Goal: Book appointment/travel/reservation

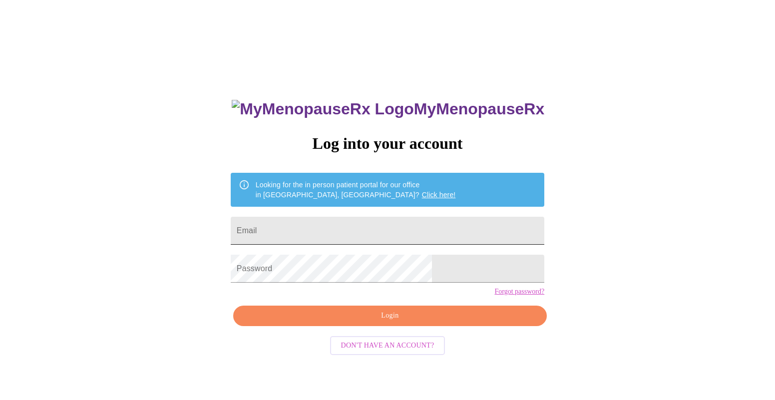
click at [441, 222] on input "Email" at bounding box center [388, 231] width 314 height 28
type input "[EMAIL_ADDRESS][DOMAIN_NAME]"
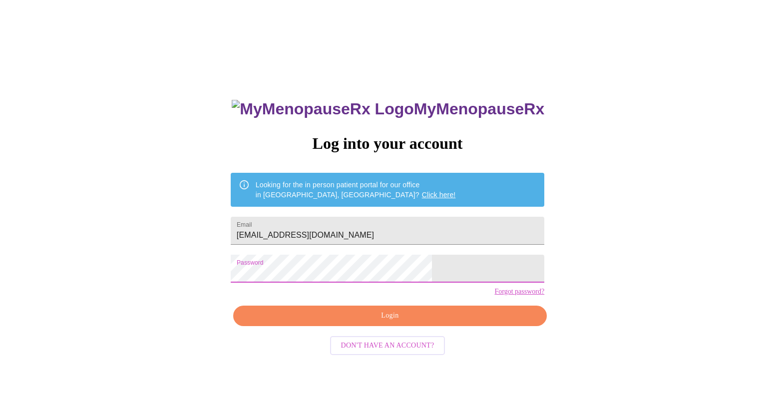
click at [393, 322] on span "Login" at bounding box center [390, 316] width 291 height 12
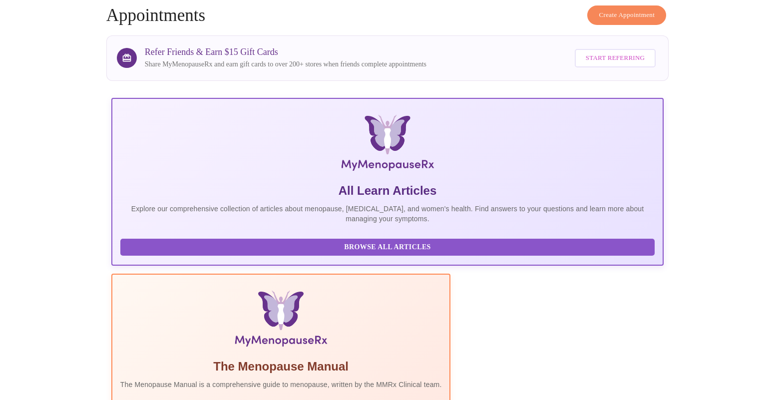
scroll to position [200, 0]
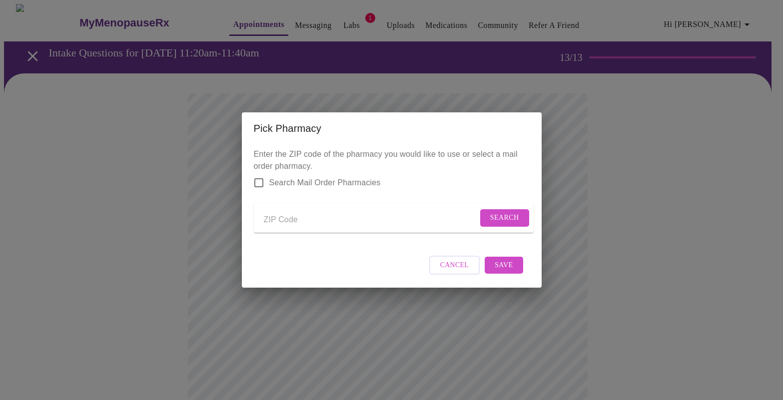
click at [282, 212] on input "Send a message to your care team" at bounding box center [371, 220] width 214 height 16
click at [490, 216] on span "Search" at bounding box center [504, 218] width 29 height 12
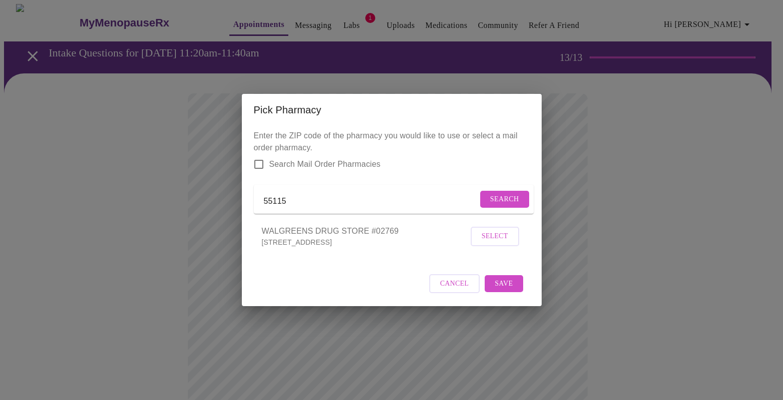
click at [434, 196] on input "55115" at bounding box center [371, 201] width 214 height 16
type input "55110"
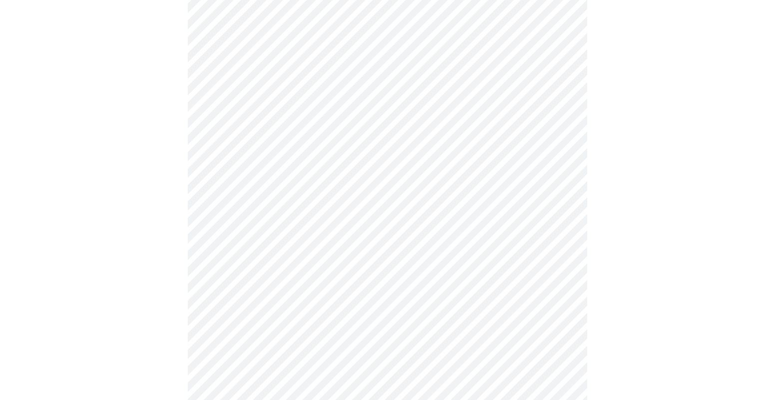
scroll to position [534, 0]
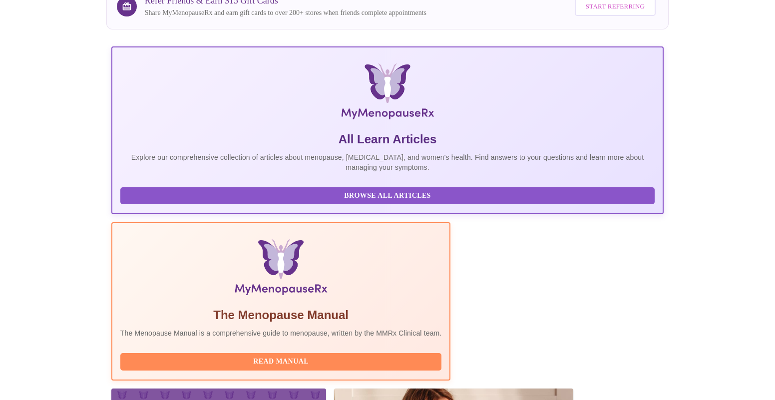
scroll to position [50, 0]
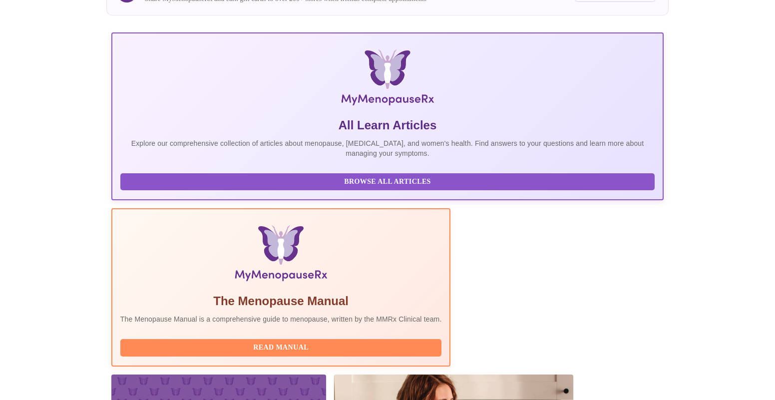
scroll to position [100, 0]
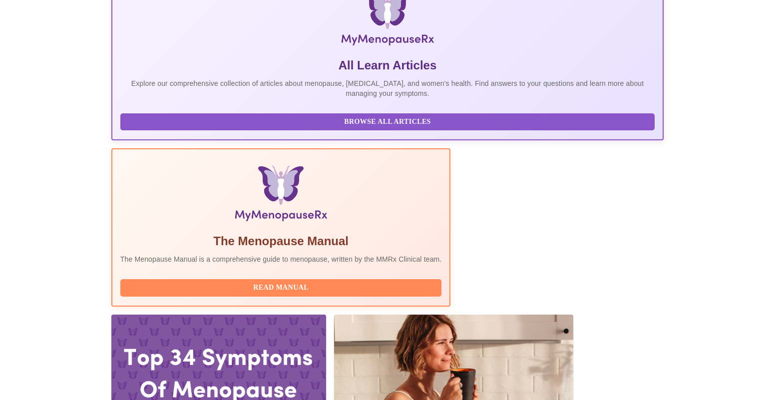
scroll to position [300, 0]
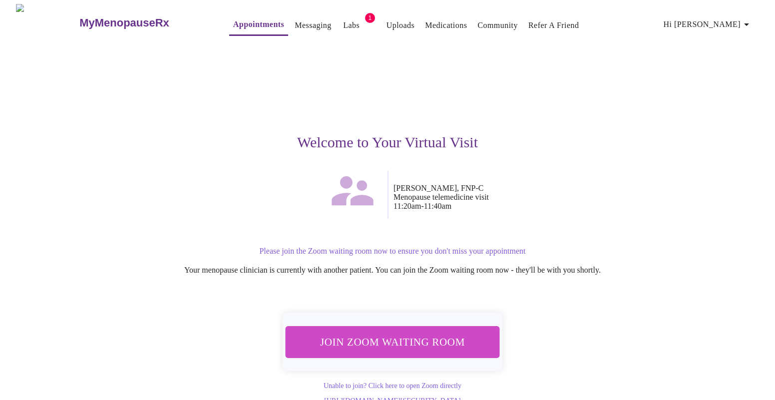
click at [368, 340] on span "Join Zoom Waiting Room" at bounding box center [393, 342] width 188 height 18
